Goal: Book appointment/travel/reservation

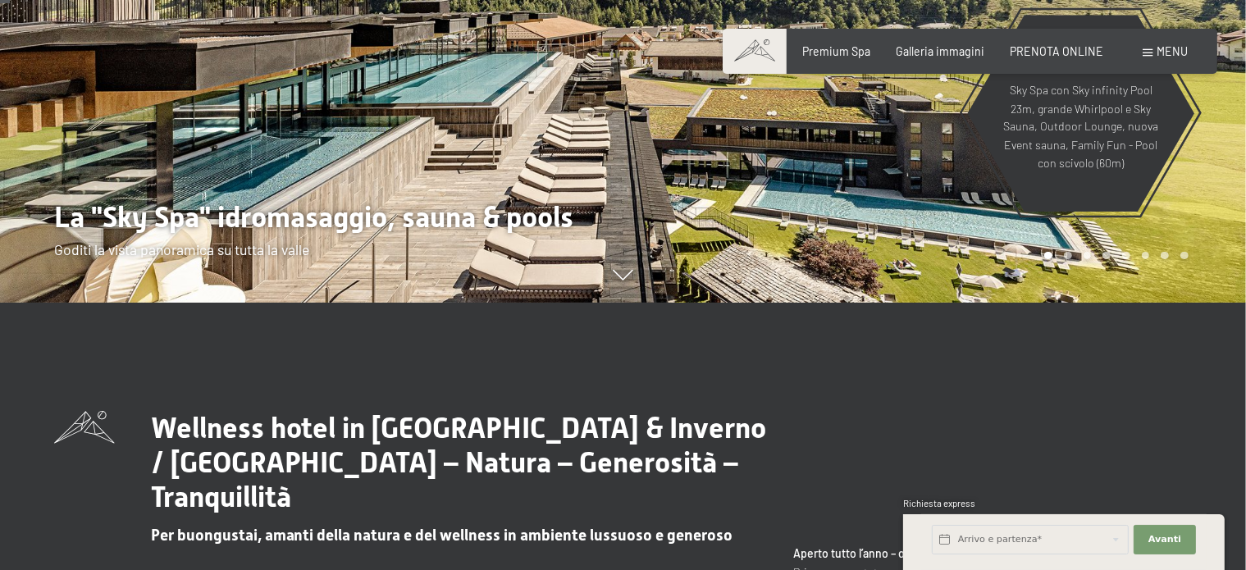
scroll to position [328, 0]
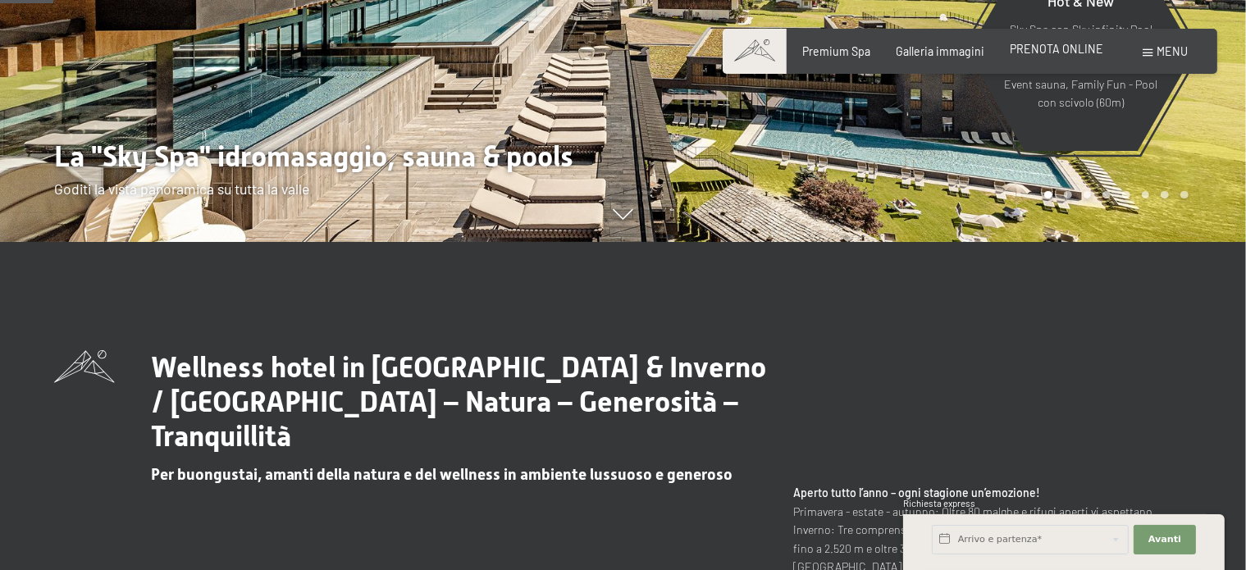
click at [1051, 46] on span "PRENOTA ONLINE" at bounding box center [1055, 49] width 93 height 14
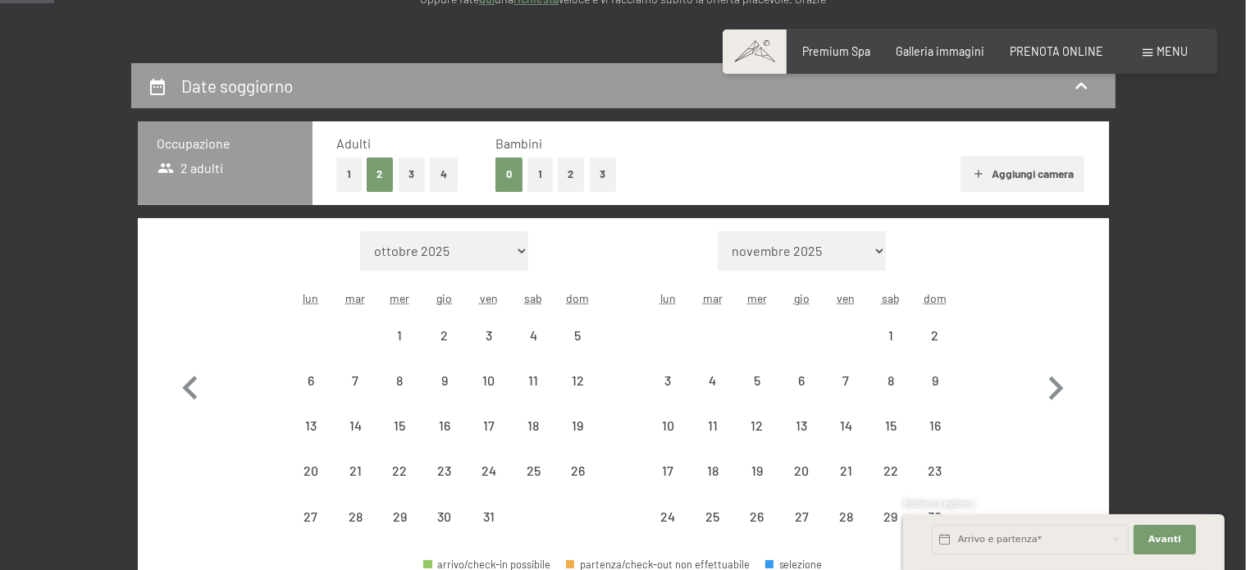
scroll to position [328, 0]
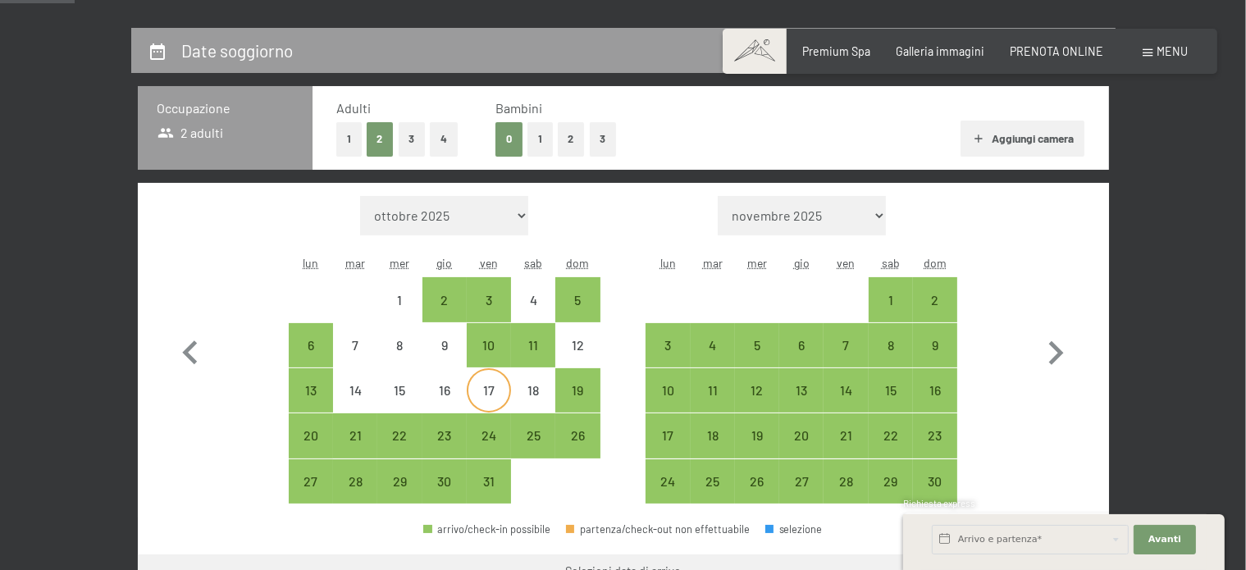
click at [479, 386] on div "17" at bounding box center [488, 404] width 41 height 41
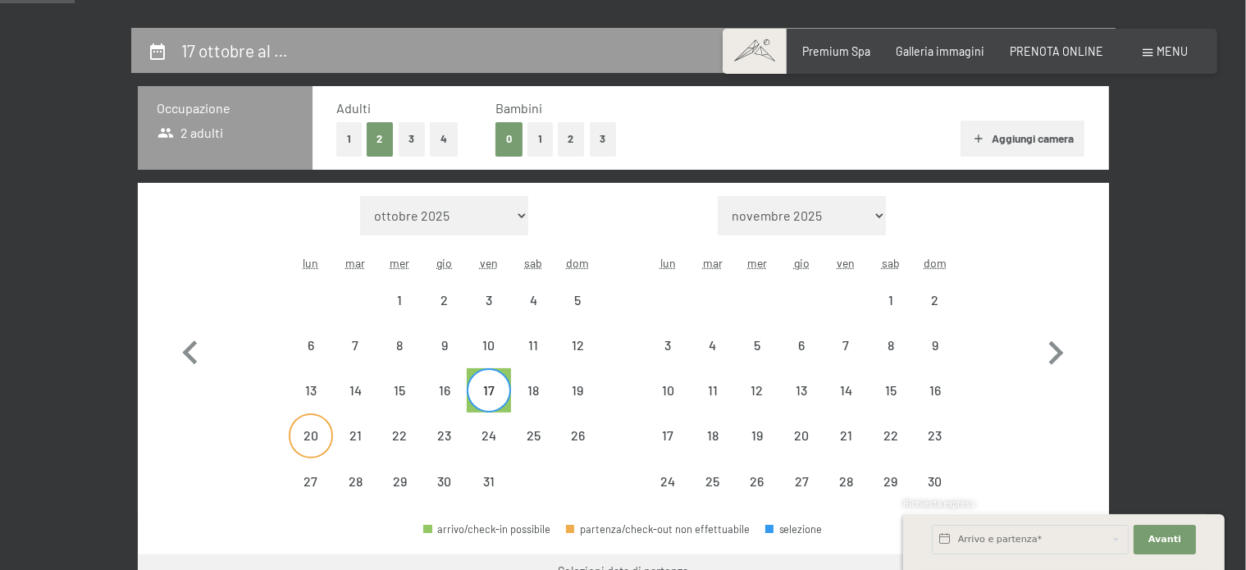
click at [323, 431] on div "20" at bounding box center [310, 449] width 41 height 41
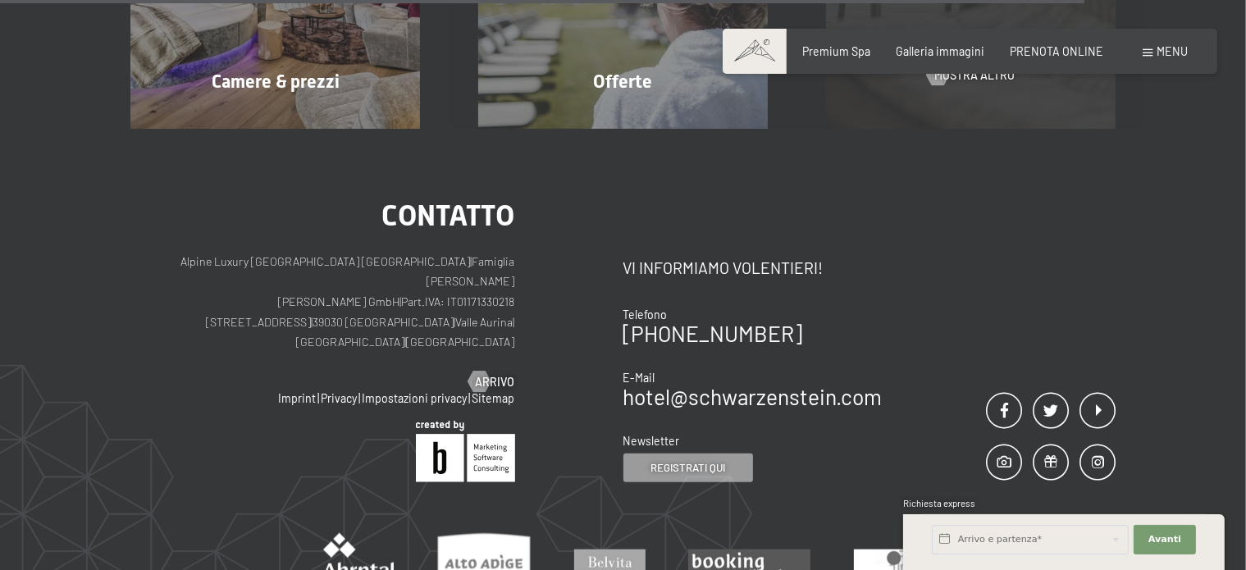
scroll to position [1623, 0]
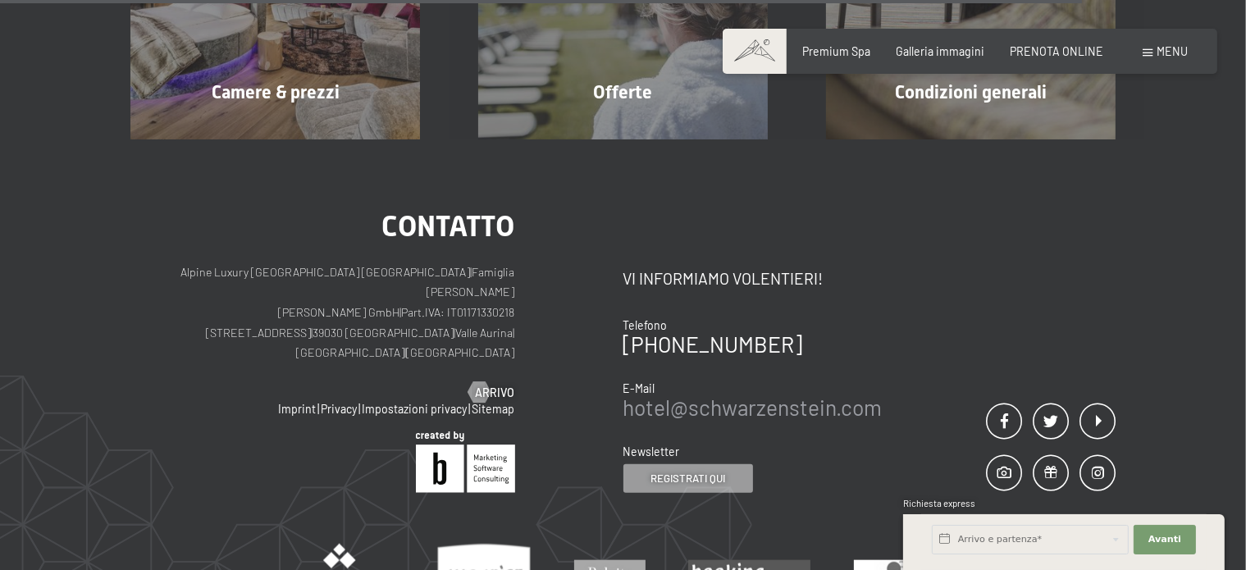
click at [805, 394] on link "hotel@ no-spam. schwarzenstein. no-spam. com" at bounding box center [752, 406] width 259 height 25
